Goal: Information Seeking & Learning: Compare options

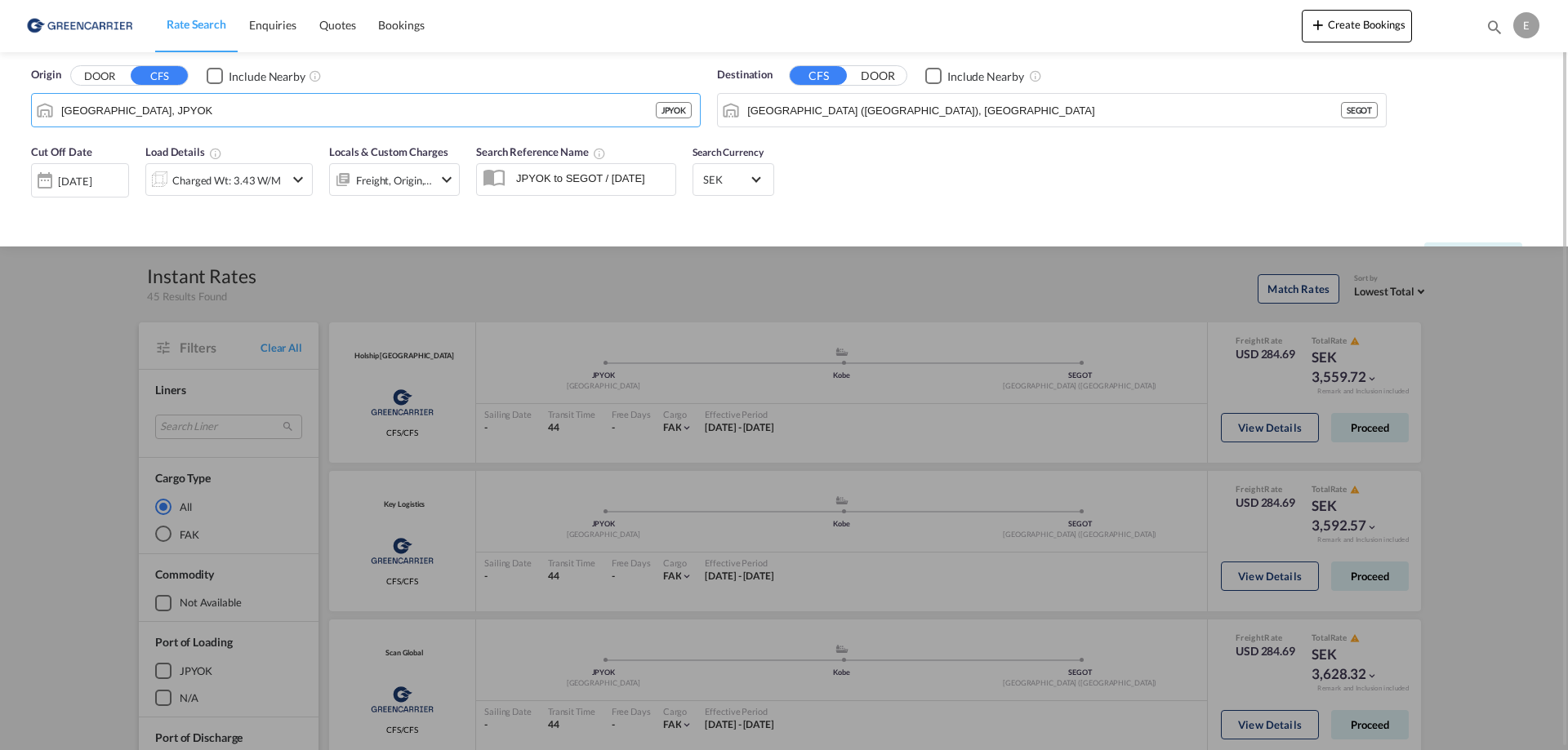
drag, startPoint x: 176, startPoint y: 108, endPoint x: 116, endPoint y: 132, distance: 64.6
click at [0, 115] on html "Rate Search Enquiries Quotes Bookings Rate Search Enquiries" at bounding box center [784, 375] width 1568 height 750
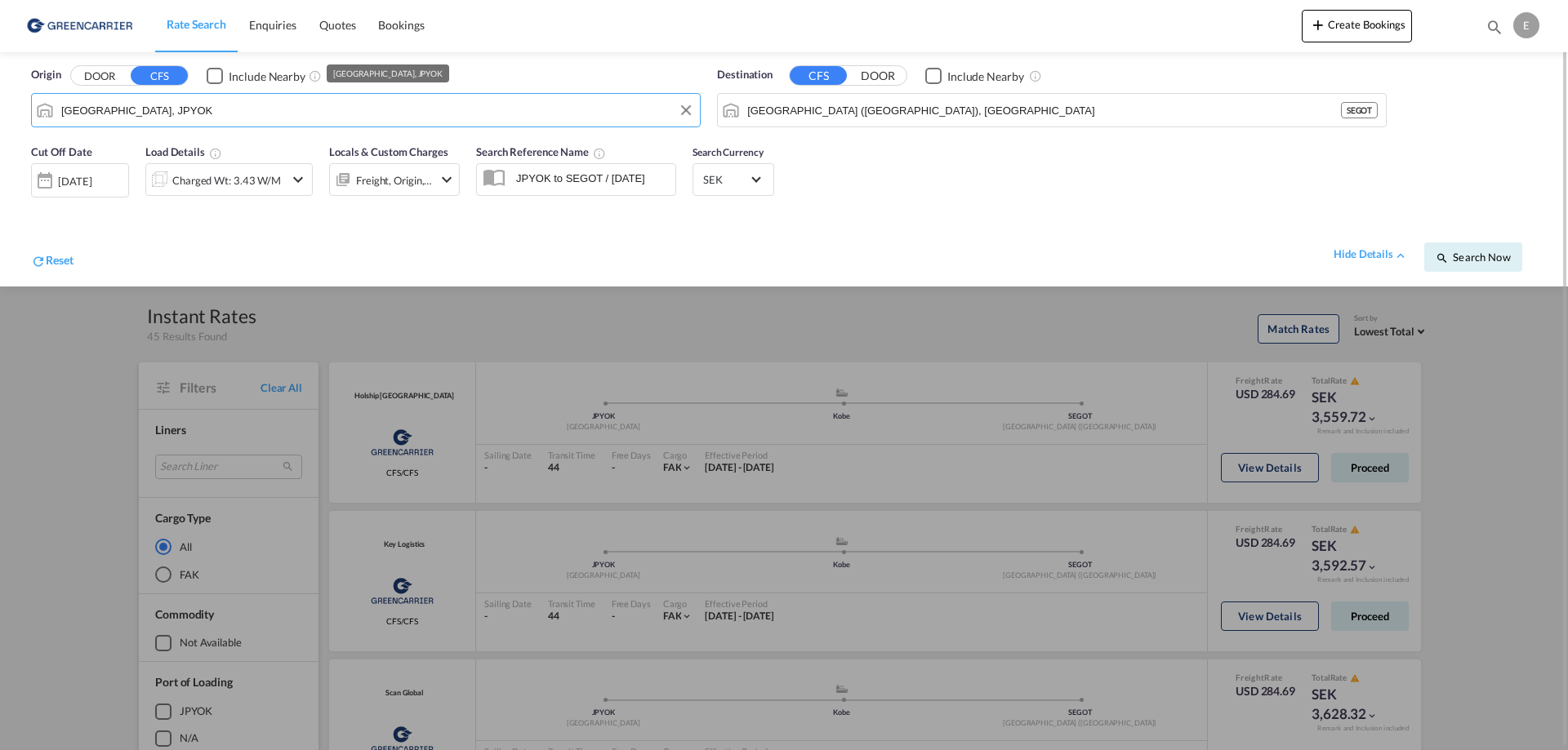
click at [175, 109] on input "[GEOGRAPHIC_DATA], JPYOK" at bounding box center [376, 110] width 630 height 25
drag, startPoint x: 186, startPoint y: 108, endPoint x: -4, endPoint y: 100, distance: 190.2
click at [0, 100] on html "Rate Search Enquiries Quotes Bookings Rate Search Enquiries" at bounding box center [784, 375] width 1568 height 750
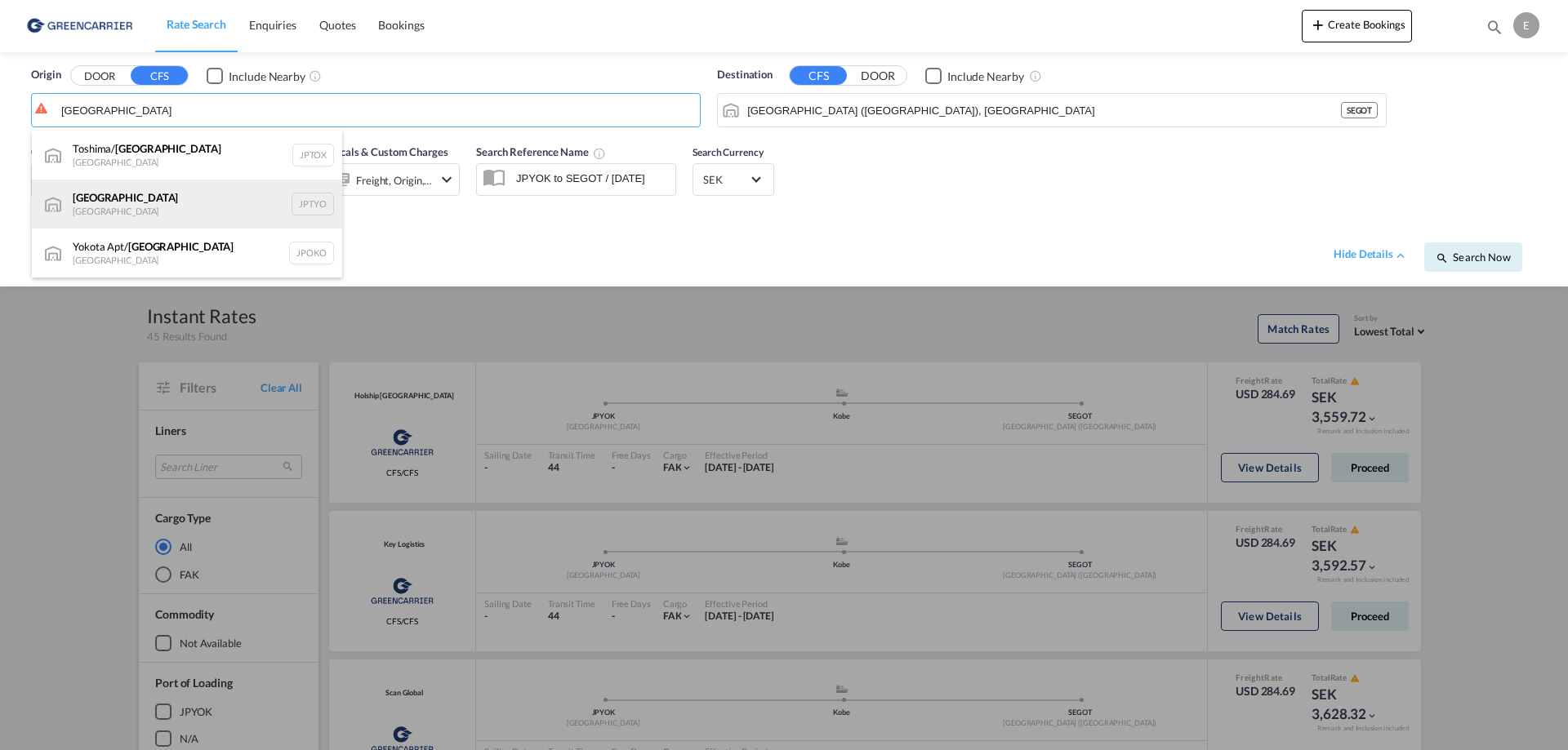
click at [141, 211] on div "Tokyo [GEOGRAPHIC_DATA] JPTYO" at bounding box center [187, 203] width 310 height 49
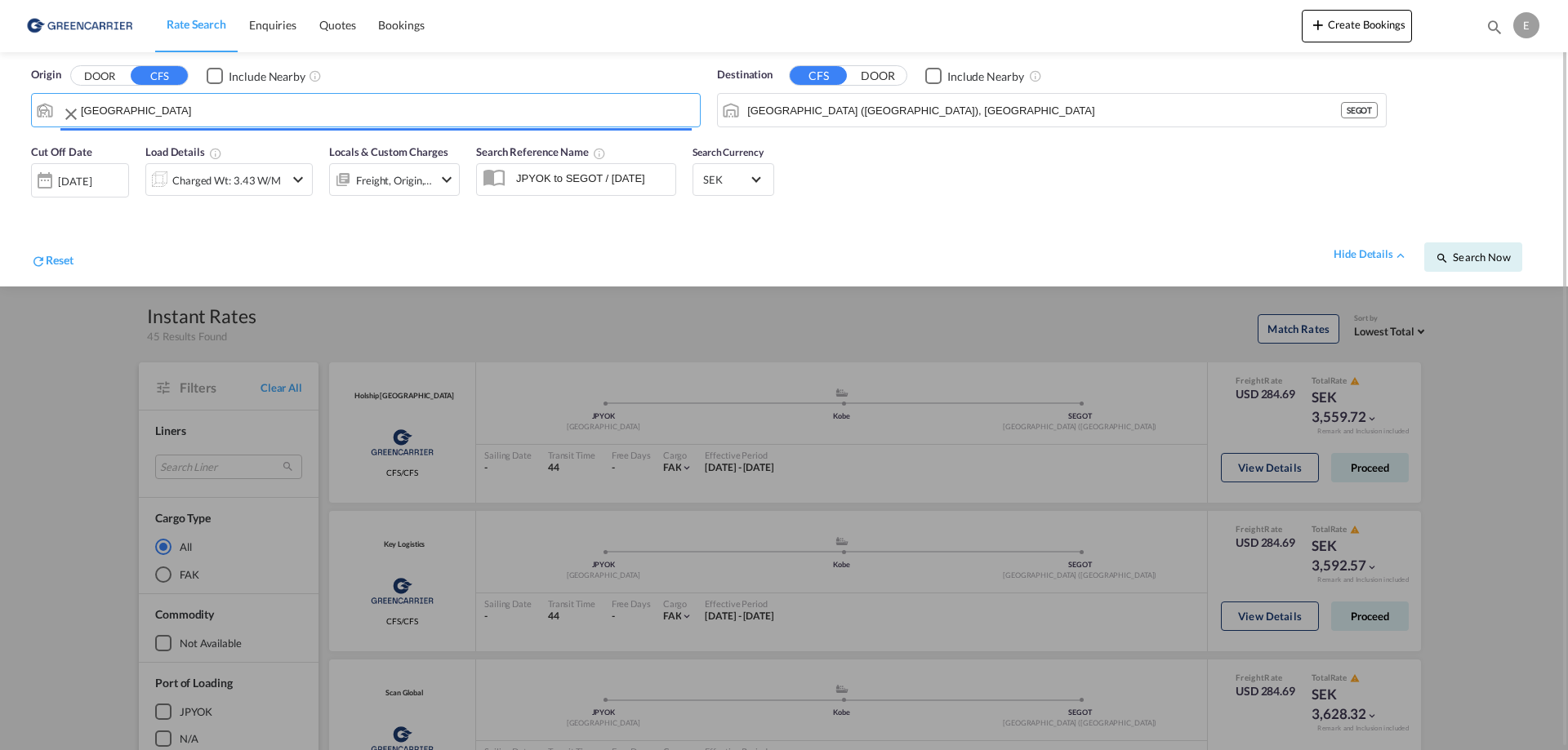
type input "[GEOGRAPHIC_DATA], JPTYO"
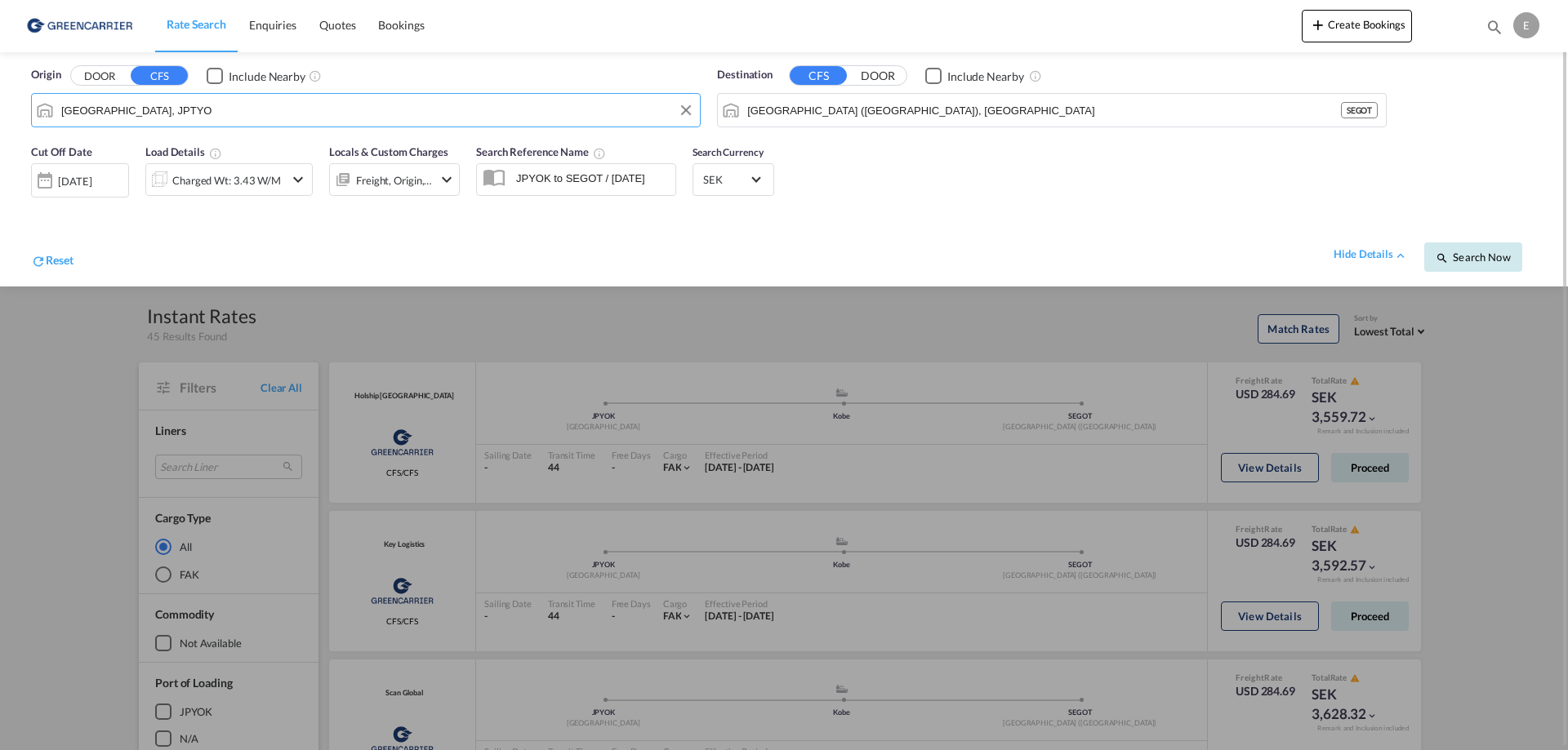
click at [1473, 265] on button "Search Now" at bounding box center [1473, 257] width 98 height 29
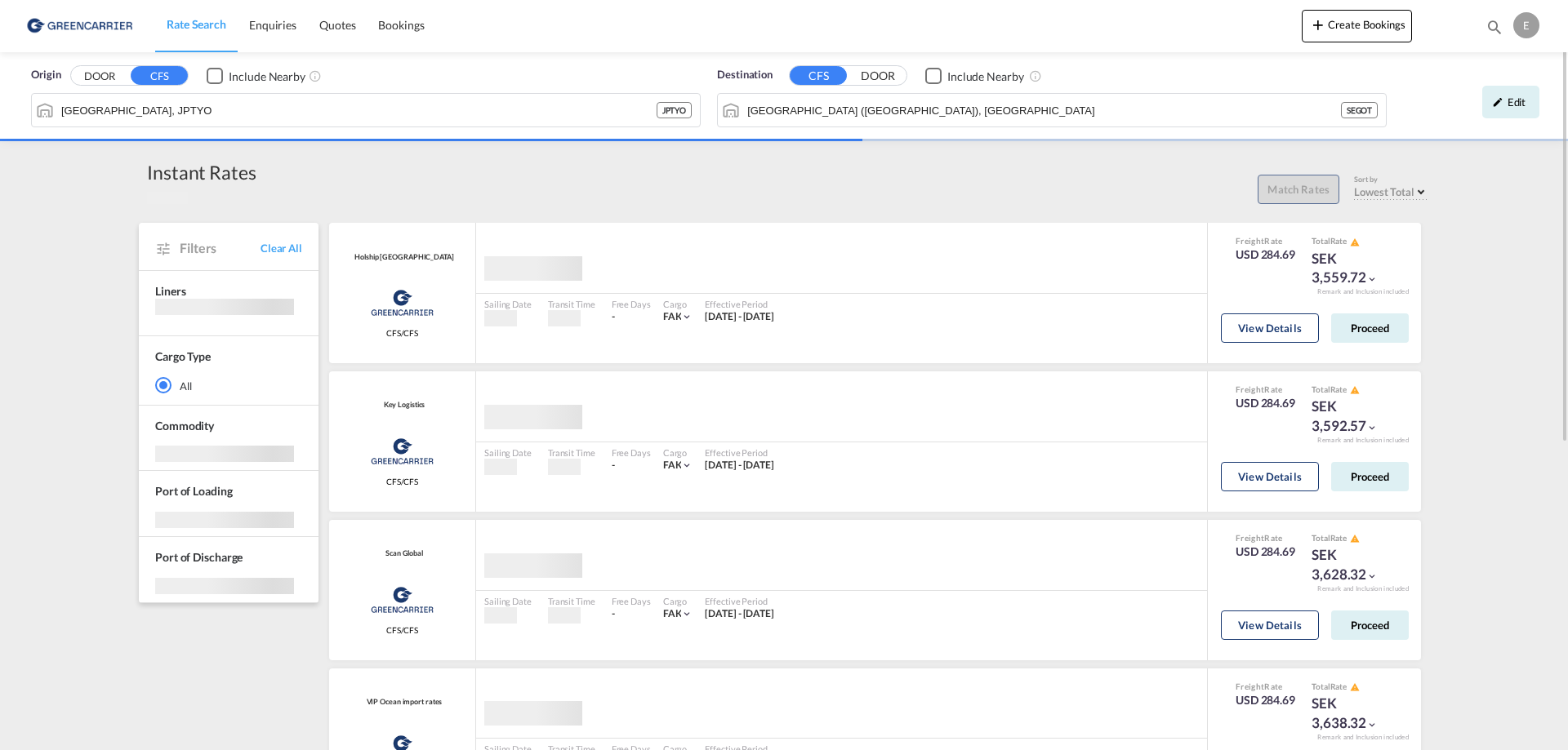
click at [1256, 325] on button "View Details" at bounding box center [1269, 328] width 98 height 29
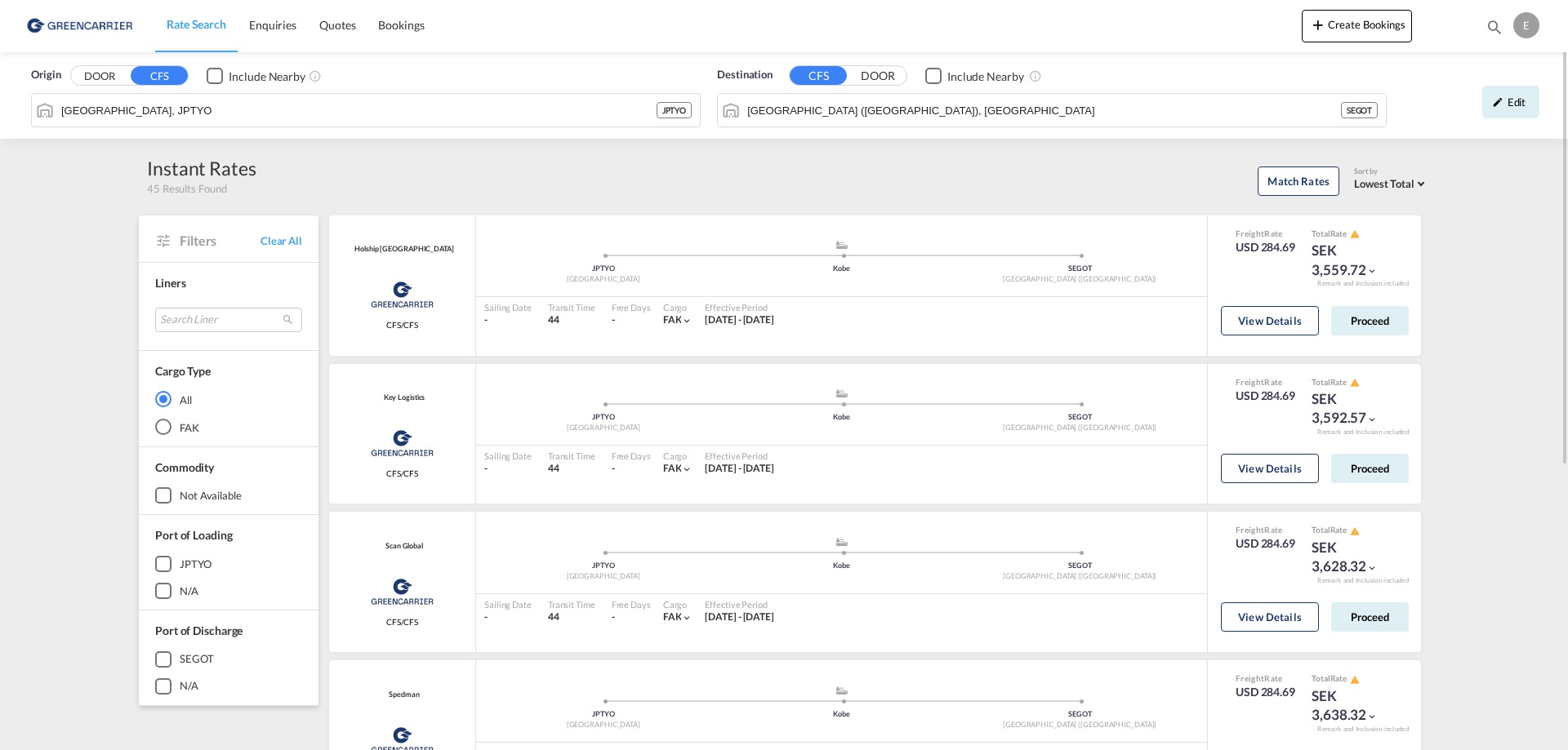
click at [1256, 325] on button "View Details" at bounding box center [1269, 320] width 98 height 29
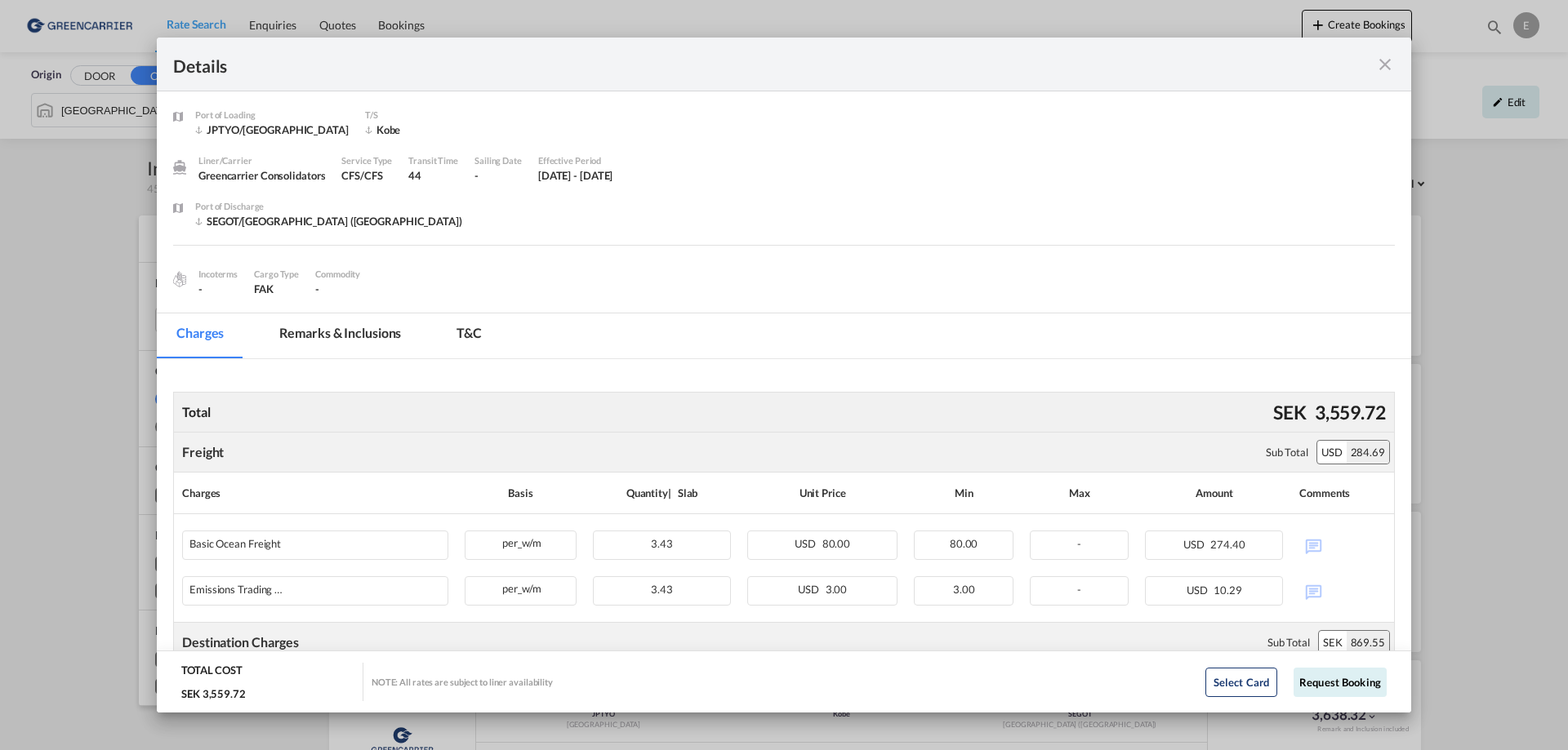
click at [1387, 67] on md-icon "icon-close fg-AAA8AD m-0 cursor" at bounding box center [1385, 65] width 20 height 20
